Goal: Information Seeking & Learning: Check status

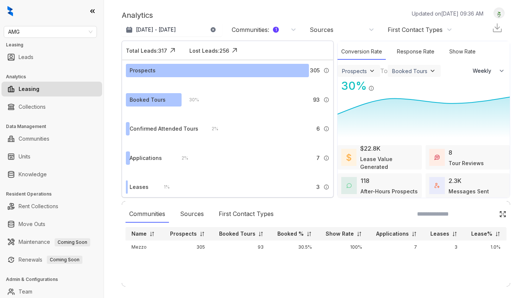
select select "******"
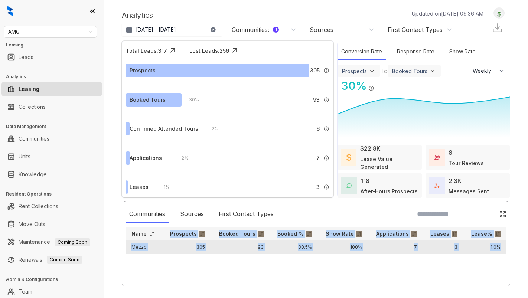
drag, startPoint x: 169, startPoint y: 234, endPoint x: 503, endPoint y: 248, distance: 334.0
click at [503, 248] on table "Name Prospects Booked Tours Booked % Show Rate Applications Leases Lease% Mezzo…" at bounding box center [315, 240] width 381 height 27
copy table "Prospects Booked Tours Booked % Show Rate Applications Leases Lease% Mezzo 305 …"
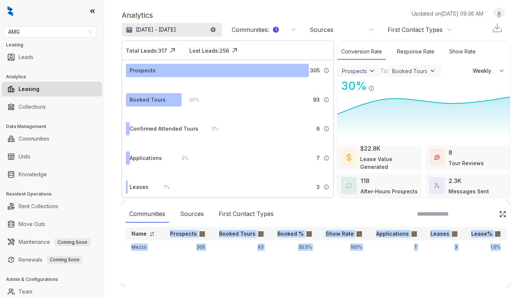
click at [157, 27] on p "[DATE] - [DATE]" at bounding box center [156, 29] width 40 height 7
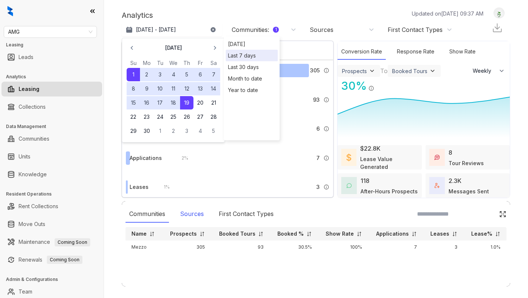
click at [189, 211] on div "Sources" at bounding box center [191, 214] width 31 height 17
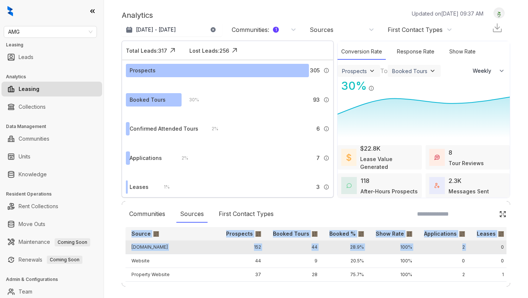
drag, startPoint x: 130, startPoint y: 233, endPoint x: 467, endPoint y: 245, distance: 337.6
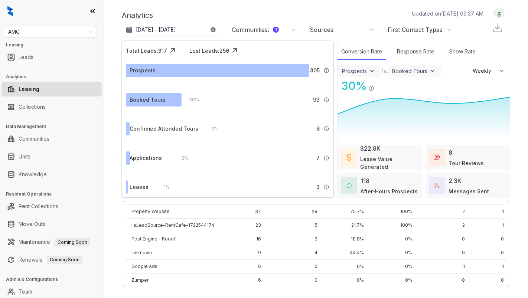
scroll to position [0, 31]
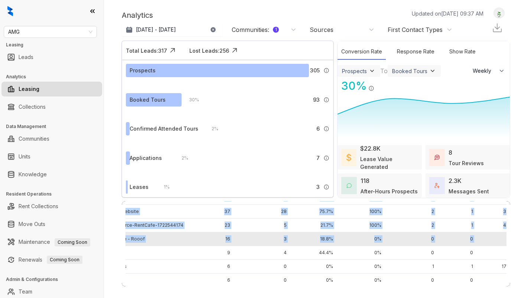
click at [502, 239] on td "0%" at bounding box center [499, 239] width 41 height 14
copy table "Source Prospects Booked Tours Booked % Show Rate Applications Leases Lease% [DO…"
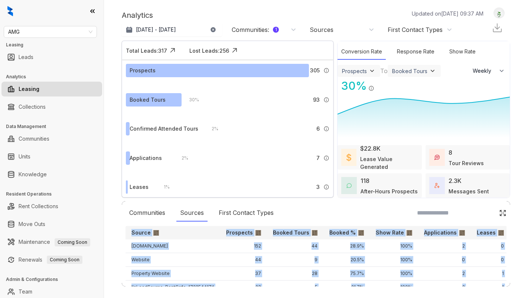
scroll to position [1, 0]
click at [158, 30] on p "[DATE] - [DATE]" at bounding box center [156, 29] width 40 height 7
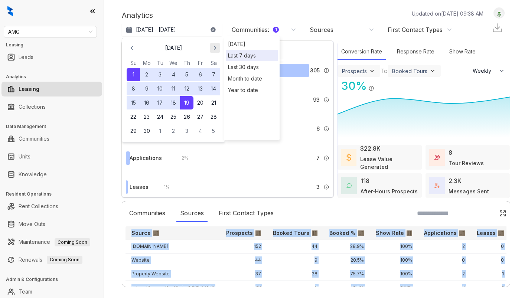
click at [212, 48] on icon "button" at bounding box center [214, 47] width 7 height 7
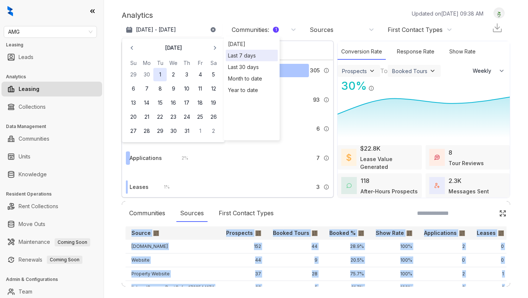
click at [158, 73] on button "1" at bounding box center [159, 74] width 13 height 13
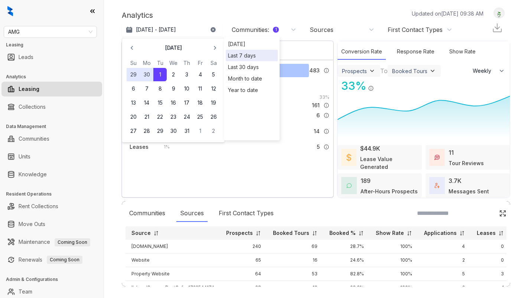
click at [158, 73] on button "1" at bounding box center [159, 74] width 13 height 13
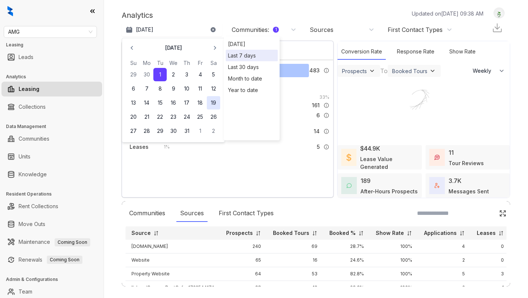
click at [213, 104] on button "19" at bounding box center [213, 102] width 13 height 13
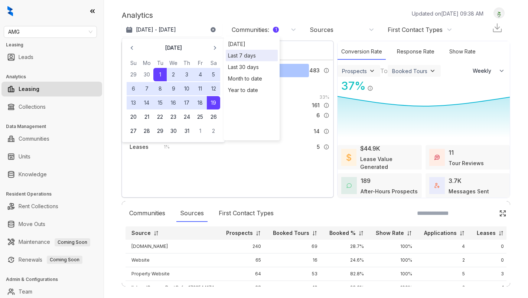
click at [212, 6] on div "Analytics Updated on [DATE] 09:38 AM [DATE] - [DATE] [DATE] Su Mo Tu We Th Fr S…" at bounding box center [316, 149] width 424 height 298
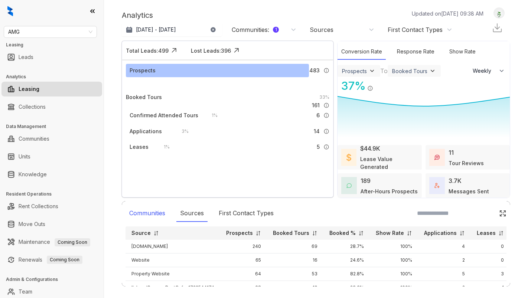
click at [155, 212] on div "Communities" at bounding box center [146, 213] width 43 height 17
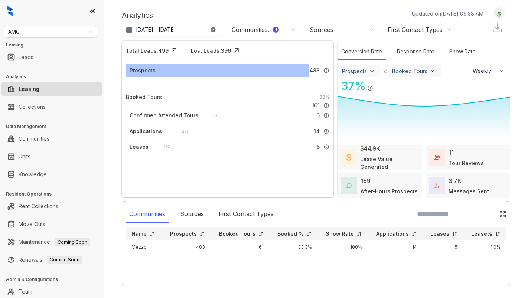
scroll to position [0, 0]
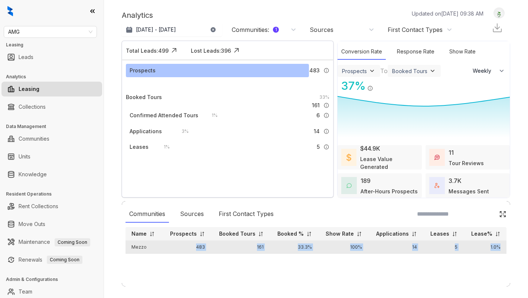
drag, startPoint x: 195, startPoint y: 248, endPoint x: 500, endPoint y: 246, distance: 305.1
click at [500, 246] on tr "Mezzo 483 161 33.3% 100% 14 5 1.0%" at bounding box center [315, 247] width 381 height 13
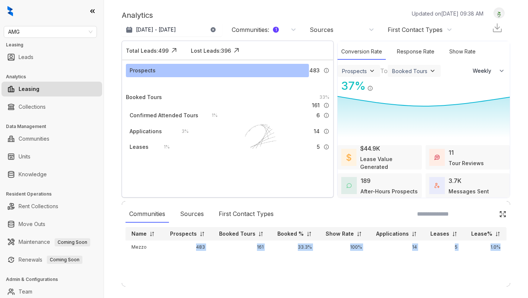
select select "******"
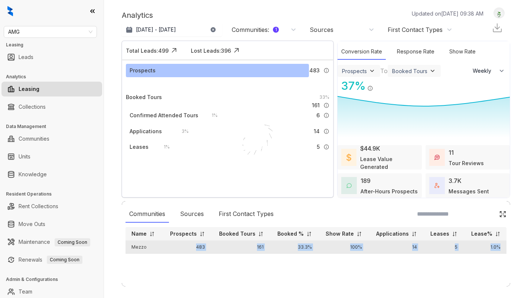
drag, startPoint x: 187, startPoint y: 243, endPoint x: 502, endPoint y: 249, distance: 314.4
click at [502, 249] on tr "Mezzo 483 161 33.3% 100% 14 5 1.0%" at bounding box center [315, 247] width 381 height 13
select select "******"
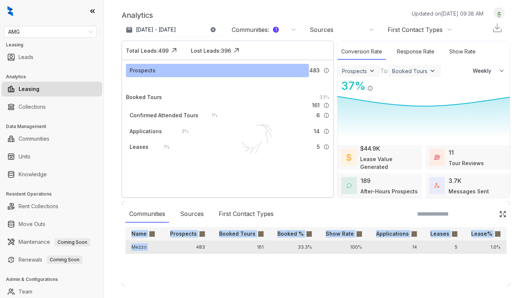
drag, startPoint x: 509, startPoint y: 251, endPoint x: 195, endPoint y: 249, distance: 314.0
click at [195, 249] on div "Communities Sources First Contact Types Name Prospects Booked Tours Booked % Sh…" at bounding box center [316, 243] width 388 height 85
copy table "Name Prospects Booked Tours Booked % Show Rate Applications Leases Lease% Mezzo"
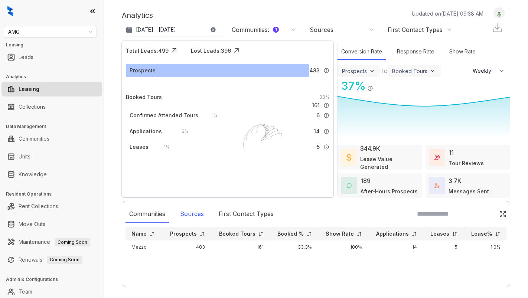
click at [194, 214] on div "Sources" at bounding box center [191, 214] width 31 height 17
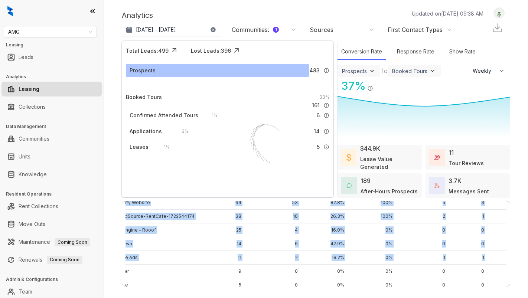
scroll to position [0, 31]
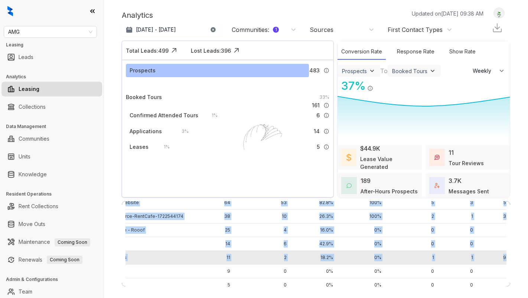
drag, startPoint x: 134, startPoint y: 232, endPoint x: 501, endPoint y: 257, distance: 368.7
click at [501, 257] on table "Source Prospects Booked Tours Booked % Show Rate Applications Leases Lease% [DO…" at bounding box center [307, 299] width 425 height 288
copy table "Source Prospects Booked Tours Booked % Show Rate Applications Leases Lease% [DO…"
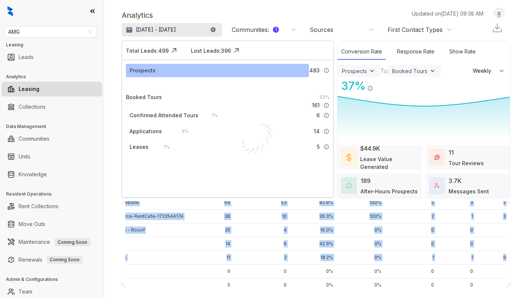
click at [155, 30] on p "[DATE] - [DATE]" at bounding box center [156, 29] width 40 height 7
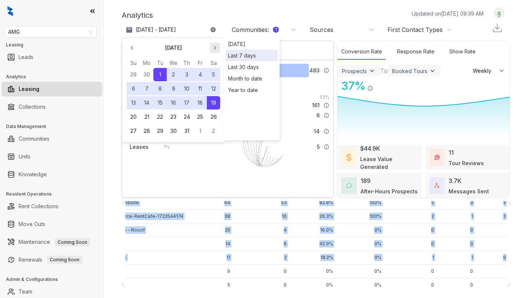
click at [215, 50] on icon "button" at bounding box center [214, 47] width 7 height 7
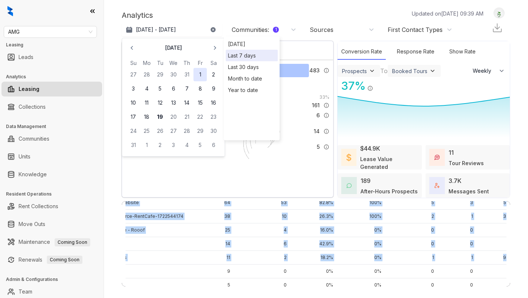
click at [198, 74] on button "1" at bounding box center [199, 74] width 13 height 13
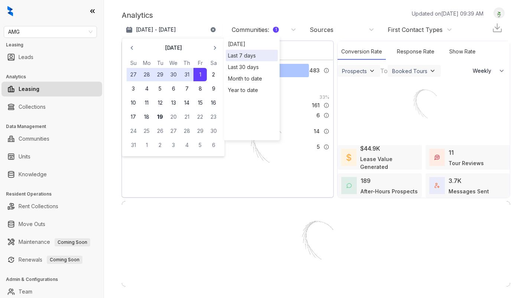
click at [198, 74] on div "Analytics Updated on [DATE] 09:39 AM [DATE] 1, 2025 - [DATE] [DATE] Su Mo Tu We…" at bounding box center [316, 149] width 424 height 298
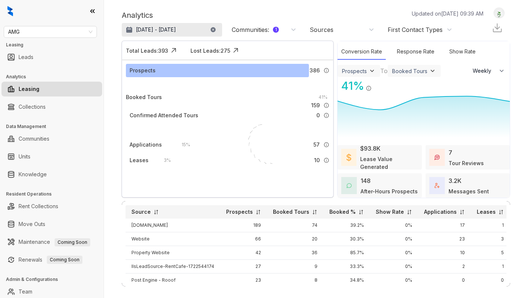
click at [164, 29] on p "[DATE] - [DATE]" at bounding box center [156, 29] width 40 height 7
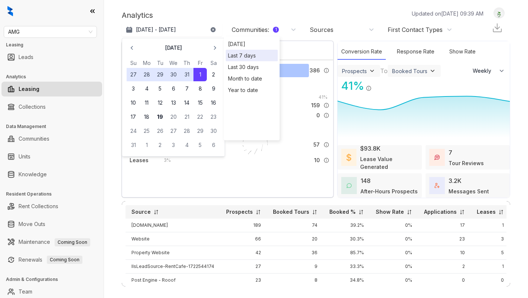
click at [200, 71] on button "1" at bounding box center [199, 74] width 13 height 13
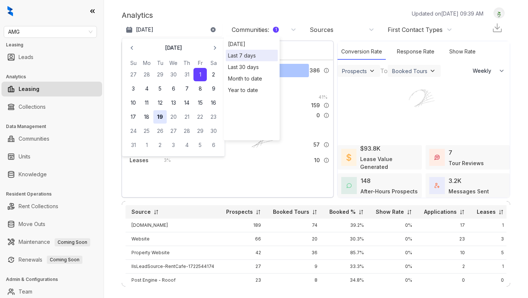
click at [162, 114] on button "19" at bounding box center [159, 116] width 13 height 13
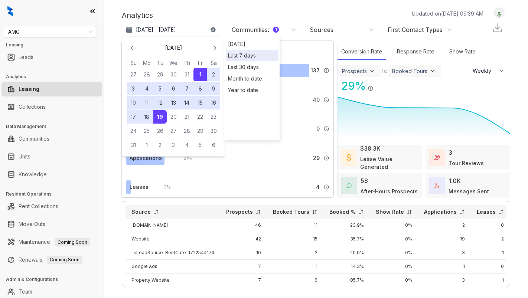
click at [218, 8] on div "Analytics Updated on [DATE] 09:39 AM [DATE] - [DATE] [DATE] Su Mo Tu We Th Fr S…" at bounding box center [316, 22] width 388 height 30
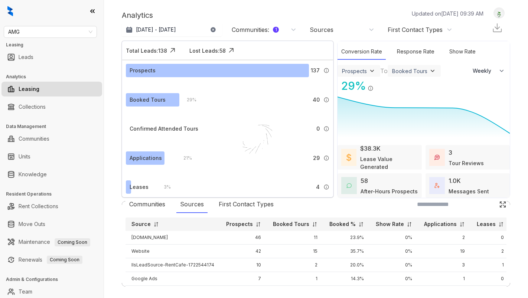
scroll to position [0, 0]
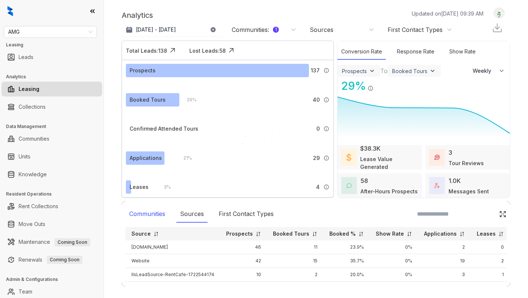
click at [148, 215] on div "Communities" at bounding box center [146, 214] width 43 height 17
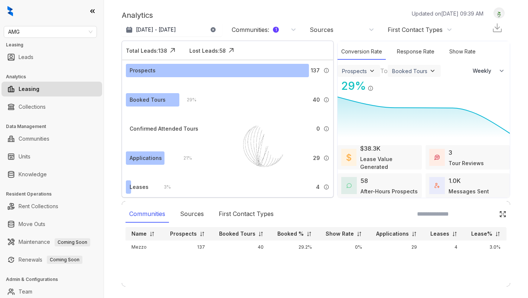
scroll to position [6, 0]
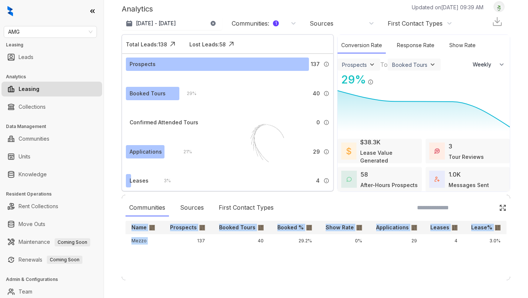
drag, startPoint x: 193, startPoint y: 241, endPoint x: 511, endPoint y: 241, distance: 318.1
click at [511, 241] on div "Analytics Updated on [DATE] 09:39 AM [DATE] - [DATE] [DATE] Last 7 days Last 30…" at bounding box center [316, 149] width 424 height 298
copy table "Name Prospects Booked Tours Booked % Show Rate Applications Leases Lease% Mezzo"
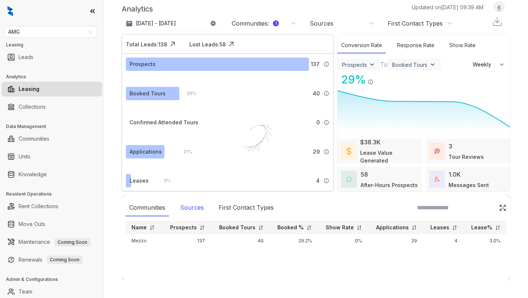
click at [196, 207] on div "Sources" at bounding box center [191, 207] width 31 height 17
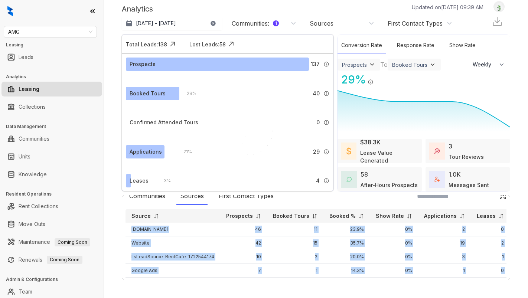
scroll to position [0, 31]
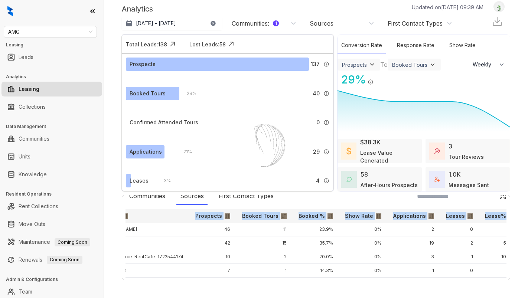
drag, startPoint x: 129, startPoint y: 229, endPoint x: 527, endPoint y: 269, distance: 400.6
click at [527, 269] on div "Analytics Updated on [DATE] 09:39 AM [DATE] - [DATE] [DATE] Last 7 days Last 30…" at bounding box center [316, 149] width 424 height 298
copy thead "Source Prospects Booked Tours Booked % Show Rate Applications Leases Lease%"
click at [85, 34] on span "AMG" at bounding box center [50, 31] width 84 height 11
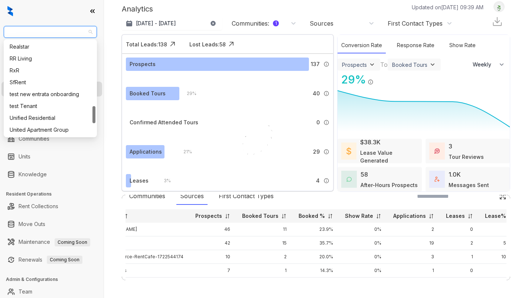
scroll to position [358, 0]
click at [32, 58] on div "RR Living" at bounding box center [50, 57] width 81 height 8
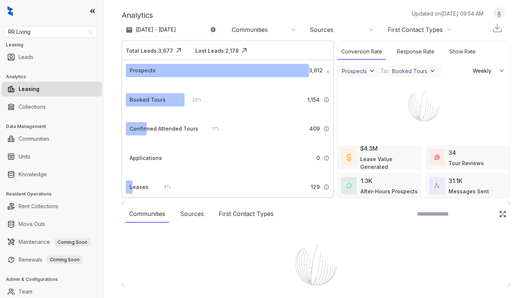
select select "******"
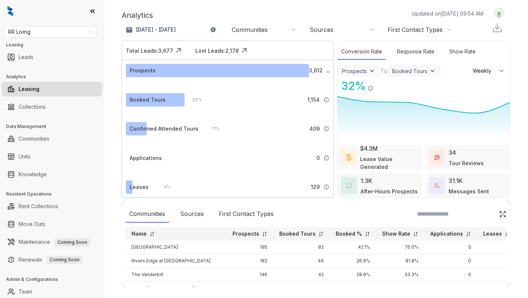
click at [31, 107] on link "Collections" at bounding box center [32, 106] width 27 height 15
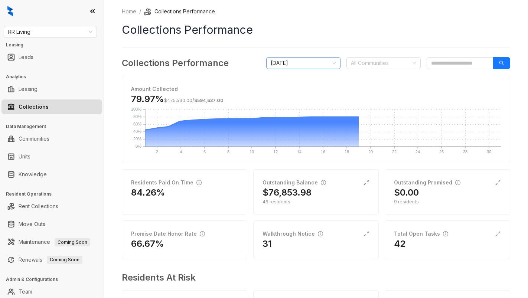
click at [328, 65] on span "[DATE]" at bounding box center [303, 63] width 65 height 11
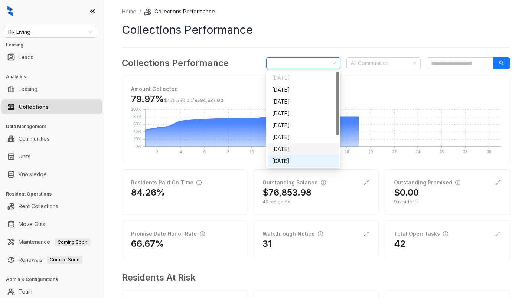
click at [304, 148] on div "[DATE]" at bounding box center [303, 149] width 62 height 8
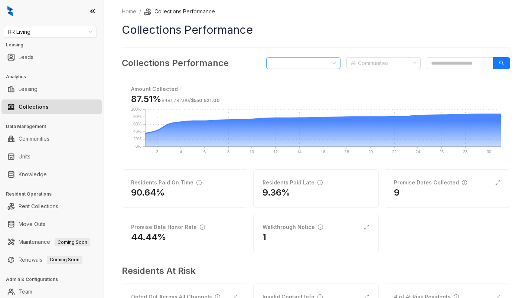
click at [319, 61] on span "[DATE]" at bounding box center [303, 63] width 65 height 11
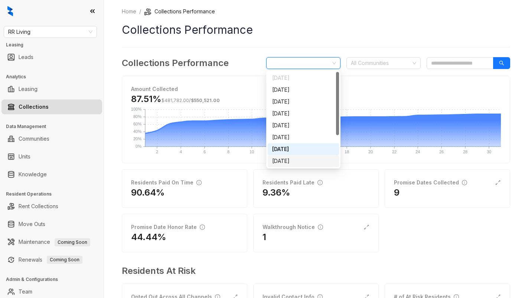
click at [294, 158] on div "[DATE]" at bounding box center [303, 161] width 62 height 8
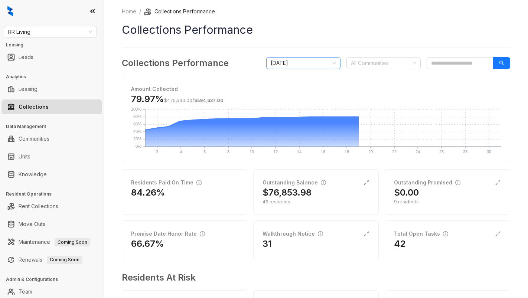
click at [309, 65] on span "[DATE]" at bounding box center [303, 63] width 65 height 11
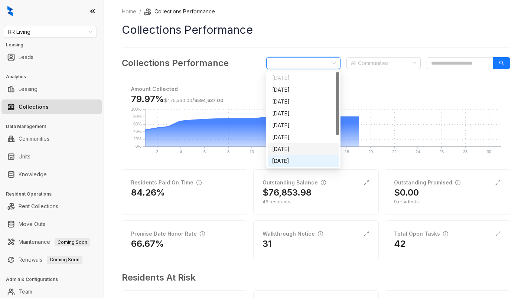
click at [302, 147] on div "[DATE]" at bounding box center [303, 149] width 62 height 8
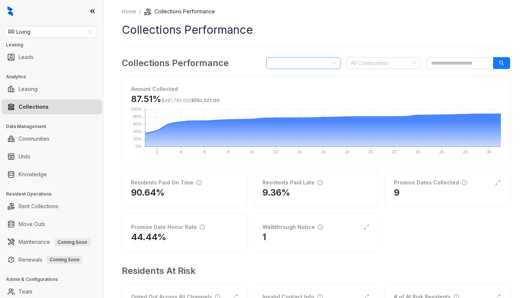
click at [311, 68] on span "[DATE]" at bounding box center [303, 63] width 65 height 11
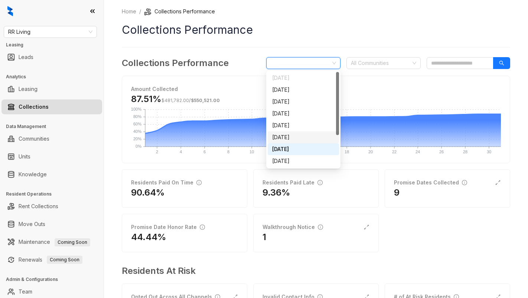
click at [298, 135] on div "[DATE]" at bounding box center [303, 137] width 62 height 8
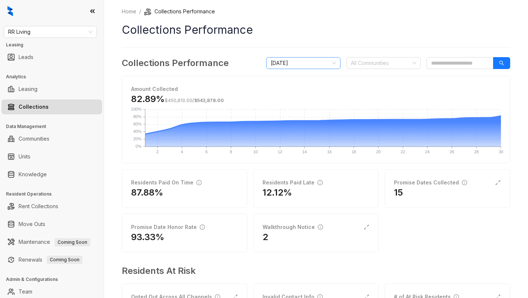
click at [298, 63] on span "[DATE]" at bounding box center [303, 63] width 65 height 11
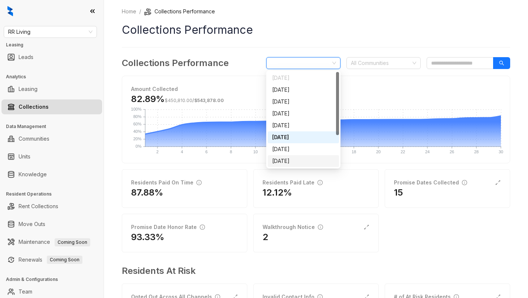
click at [301, 161] on div "[DATE]" at bounding box center [303, 161] width 62 height 8
